Goal: Find specific page/section: Locate a particular part of the current website

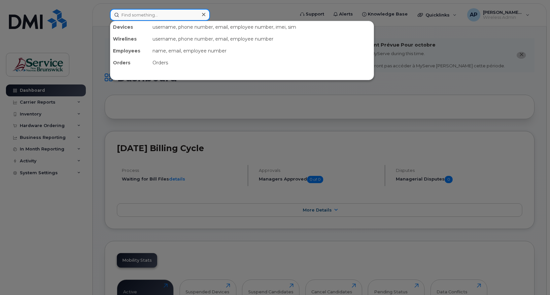
click at [159, 16] on input at bounding box center [160, 15] width 100 height 12
paste input "5062512442"
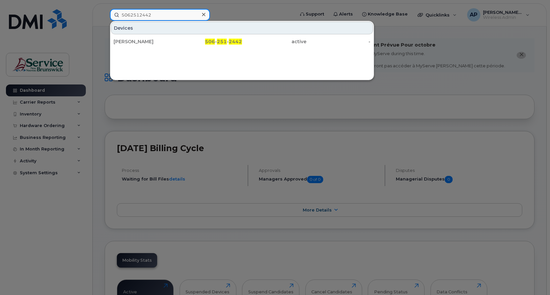
type input "5062512442"
click at [179, 16] on input "5062512442" at bounding box center [160, 15] width 100 height 12
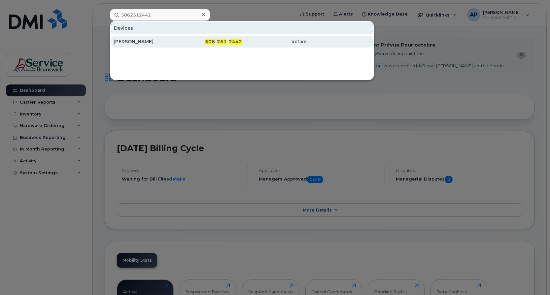
click at [235, 43] on span "2442" at bounding box center [235, 42] width 13 height 6
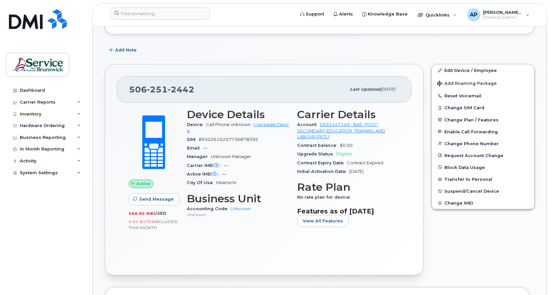
scroll to position [132, 0]
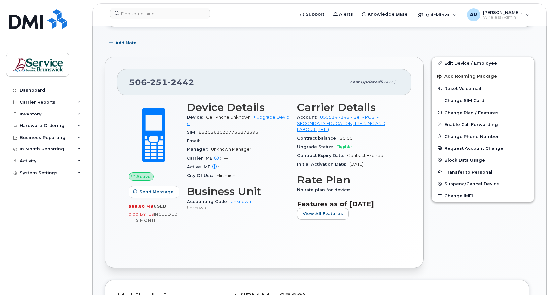
click at [487, 235] on div "Edit Device / Employee Add Roaming Package Reset Voicemail Change SIM Card Chan…" at bounding box center [482, 162] width 111 height 219
click at [501, 244] on div "Edit Device / Employee Add Roaming Package Reset Voicemail Change SIM Card Chan…" at bounding box center [482, 162] width 111 height 219
click at [516, 232] on div "Edit Device / Employee Add Roaming Package Reset Voicemail Change SIM Card Chan…" at bounding box center [482, 162] width 111 height 219
click at [461, 220] on div "Edit Device / Employee Add Roaming Package Reset Voicemail Change SIM Card Chan…" at bounding box center [482, 162] width 111 height 219
click at [468, 223] on div "Edit Device / Employee Add Roaming Package Reset Voicemail Change SIM Card Chan…" at bounding box center [482, 162] width 111 height 219
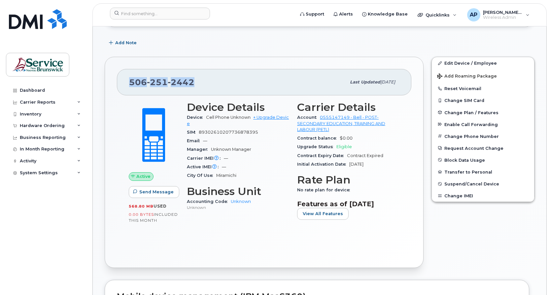
drag, startPoint x: 192, startPoint y: 81, endPoint x: 130, endPoint y: 79, distance: 62.1
click at [130, 79] on span "[PHONE_NUMBER]" at bounding box center [161, 82] width 65 height 10
copy span "[PHONE_NUMBER]"
click at [270, 133] on div "SIM [TECHNICAL_ID]" at bounding box center [238, 132] width 102 height 9
